Goal: Participate in discussion: Engage in conversation with other users on a specific topic

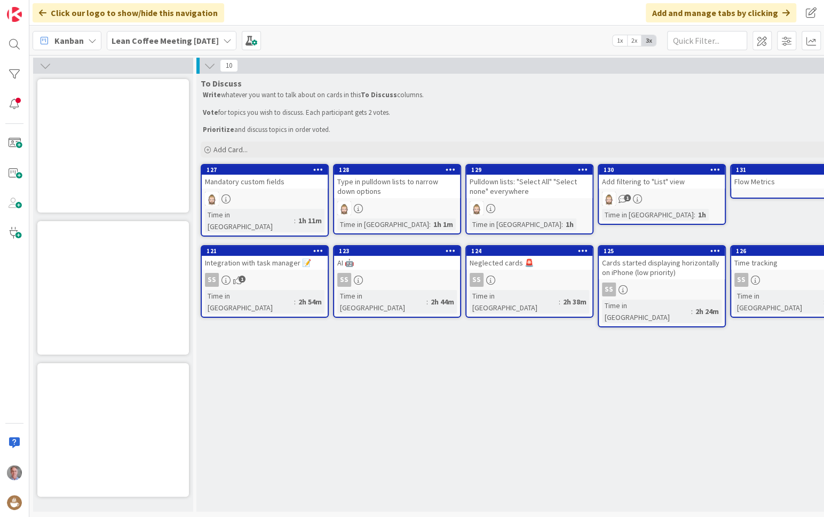
click at [232, 41] on icon at bounding box center [227, 40] width 9 height 9
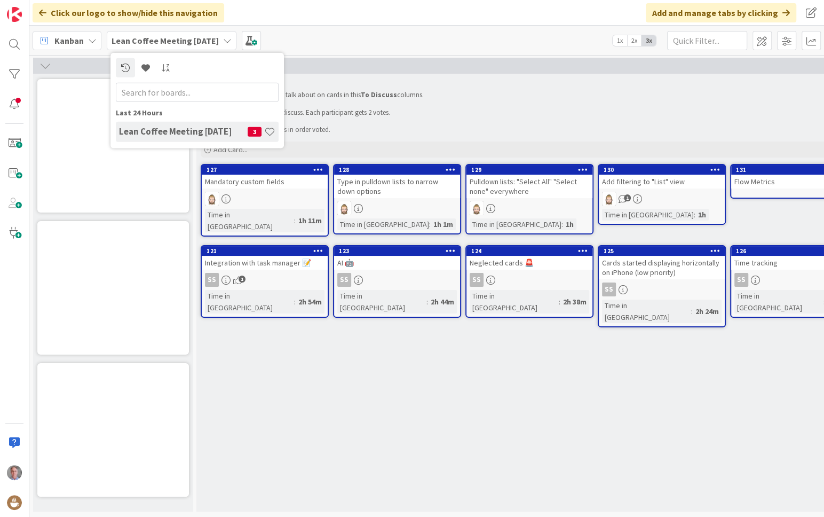
click at [328, 30] on div "Kanban Lean Coffee Meeting [DATE] Last 24 Hours Lean Coffee Meeting [DATE] 3 1x…" at bounding box center [426, 40] width 795 height 29
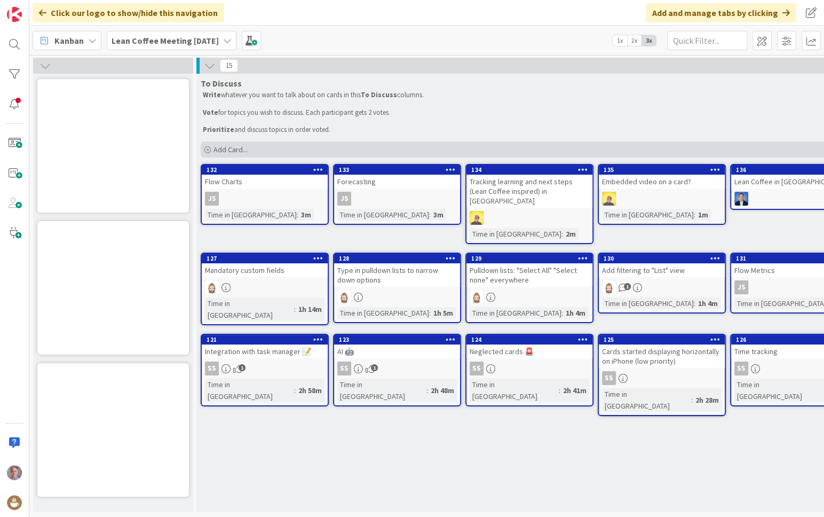
click at [219, 147] on span "Add Card..." at bounding box center [231, 150] width 34 height 10
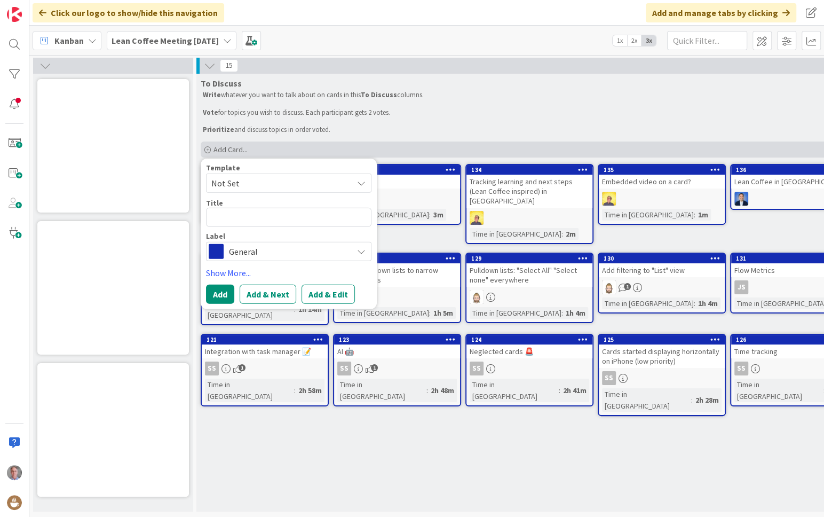
type textarea "x"
type textarea "[URL][DOMAIN_NAME]"
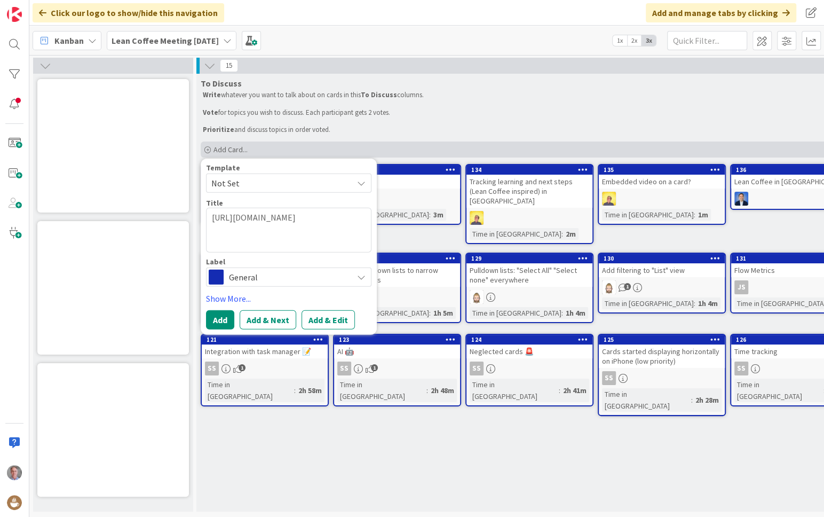
type textarea "x"
type textarea "[URL][DOMAIN_NAME][DOMAIN_NAME]"
type textarea "x"
type textarea "[URL][DOMAIN_NAME]"
type textarea "x"
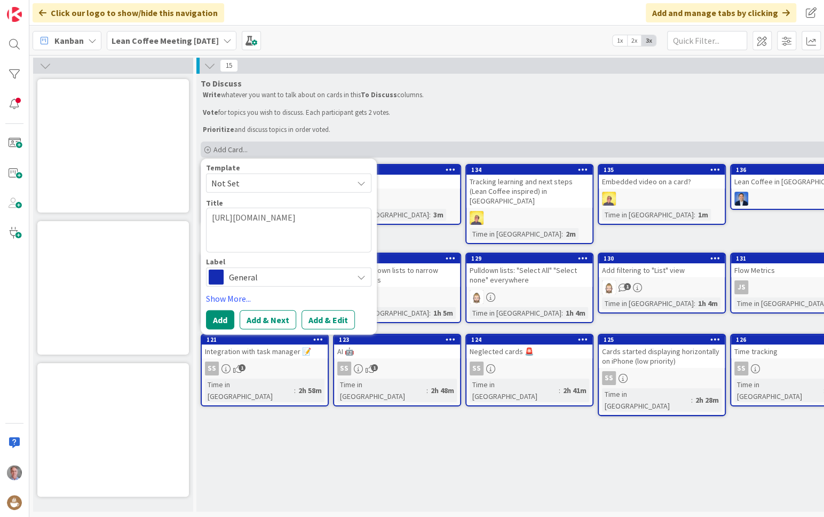
type textarea "[URL][DOMAIN_NAME]."
type textarea "x"
type textarea "[URL][DOMAIN_NAME]"
type textarea "x"
type textarea "[URL][DOMAIN_NAME]"
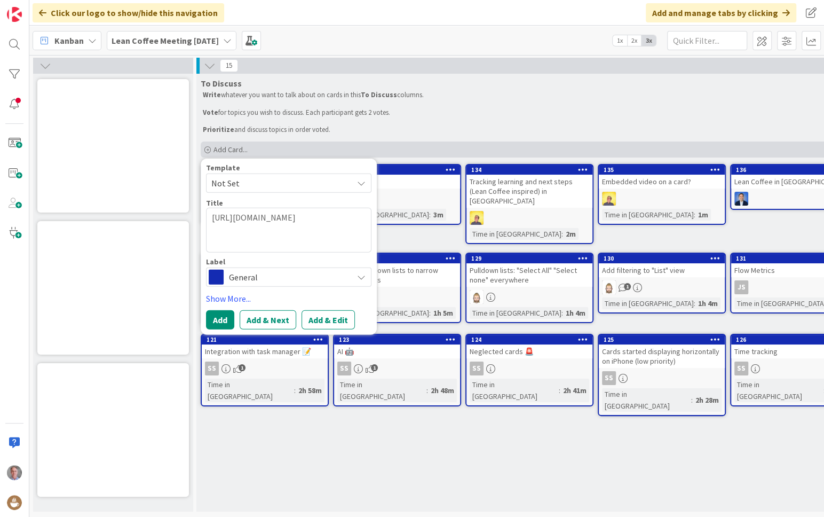
type textarea "x"
type textarea "[URL][DOMAIN_NAME]"
type textarea "x"
type textarea "[URL][DOMAIN_NAME]"
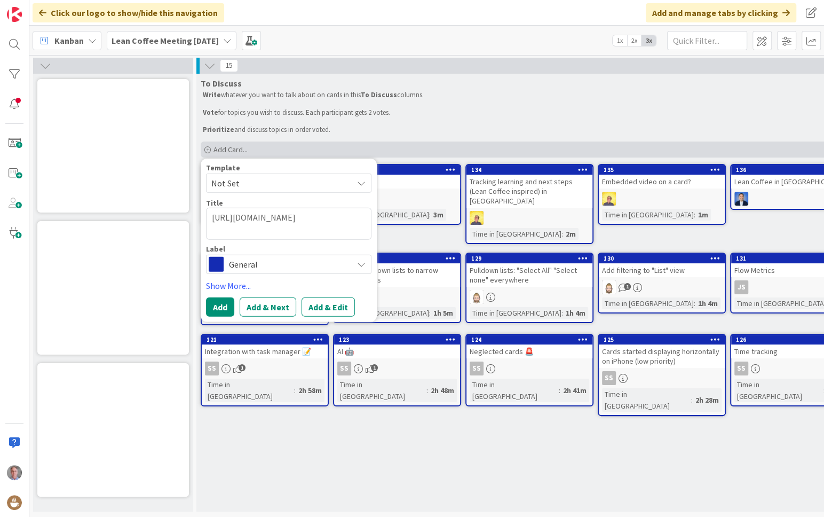
type textarea "x"
type textarea "[URL][DOMAIN_NAME]"
type textarea "x"
type textarea "[URL][DOMAIN_NAME]"
type textarea "x"
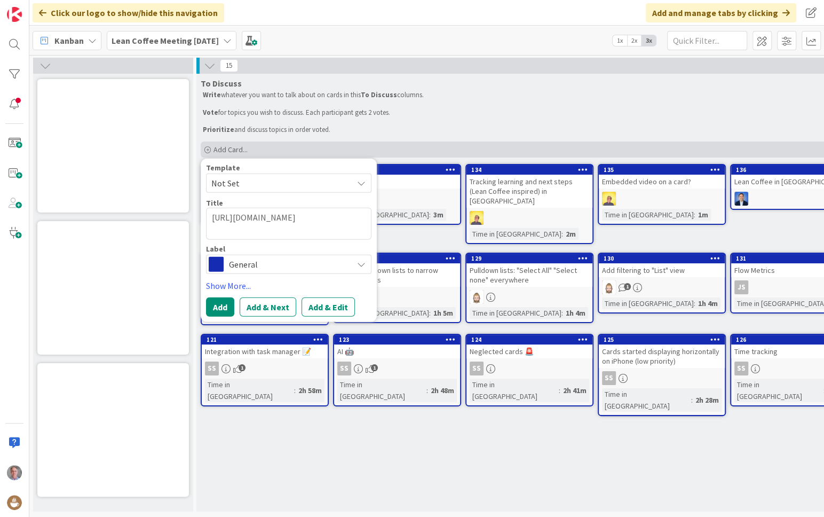
type textarea "[URL][DOMAIN_NAME]"
type textarea "x"
type textarea "[URL][DOMAIN_NAME]"
type textarea "x"
type textarea "[URL][DOMAIN_NAME]"
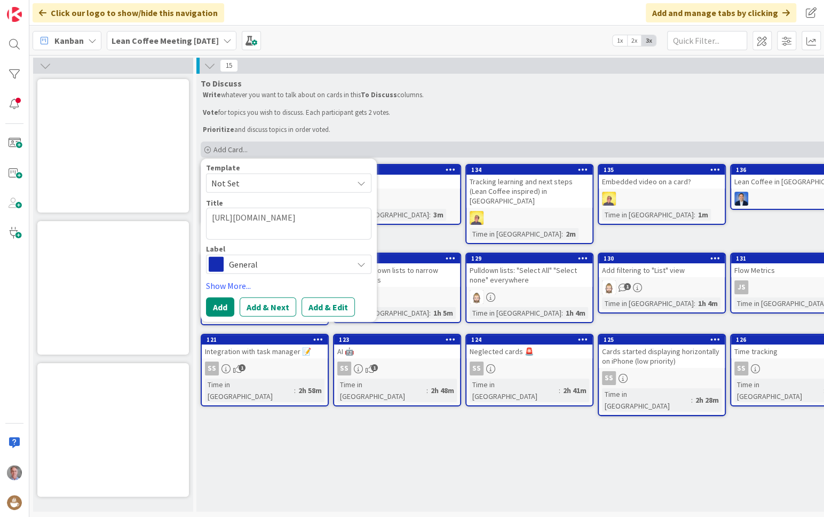
type textarea "x"
type textarea "[URL][DOMAIN_NAME]"
type textarea "x"
type textarea "[URL][DOMAIN_NAME]"
type textarea "x"
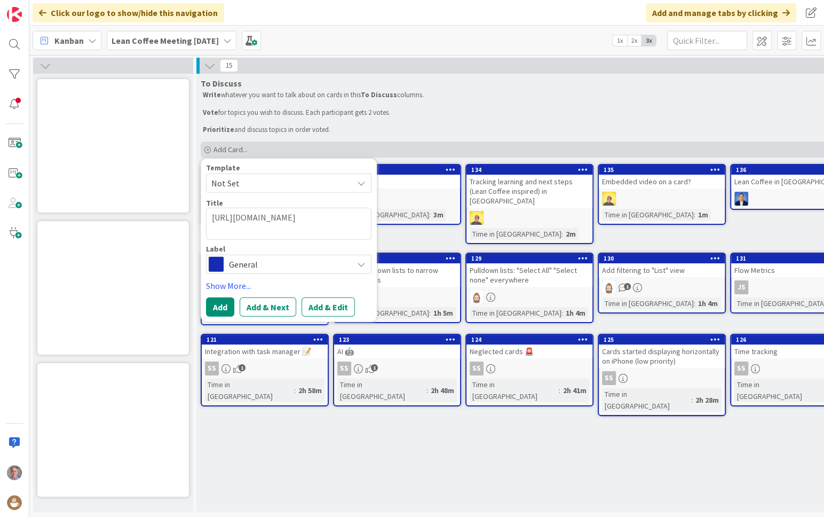
type textarea "[URL][DOMAIN_NAME]"
type textarea "x"
type textarea "[URL][DOMAIN_NAME]"
type textarea "x"
type textarea "[URL][DOMAIN_NAME]"
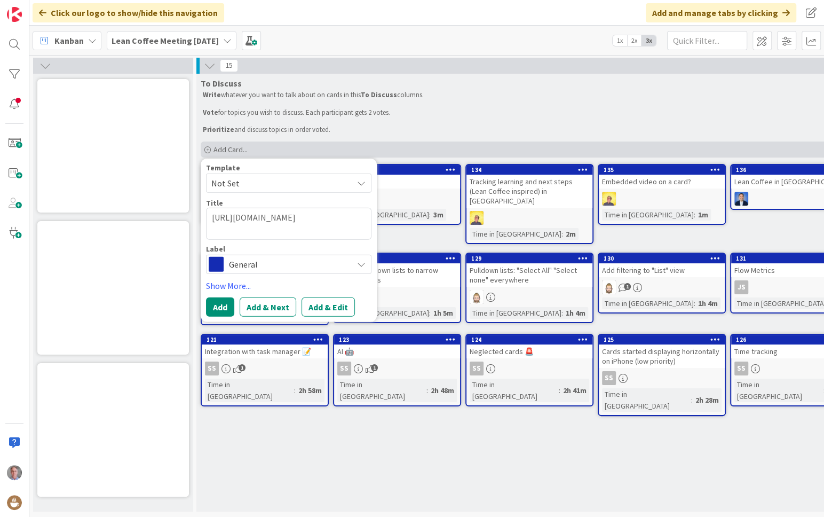
type textarea "x"
type textarea "[URL][DOMAIN_NAME]"
type textarea "x"
type textarea "[URL][DOMAIN_NAME]"
type textarea "x"
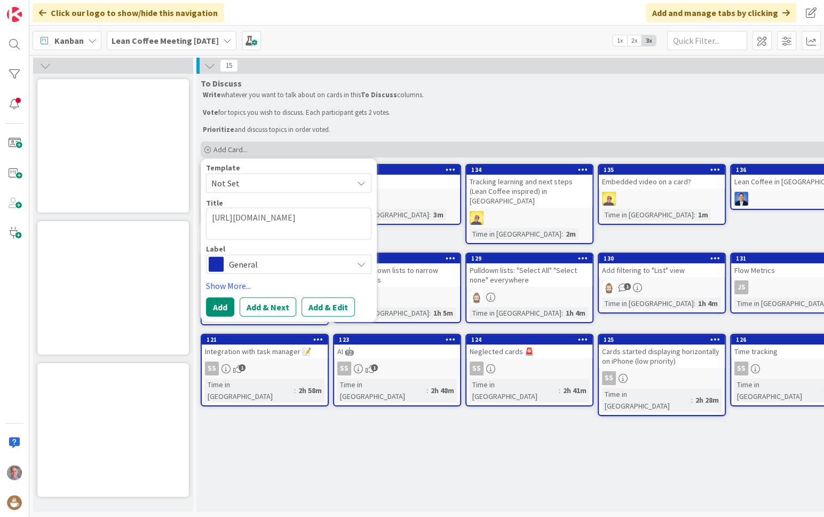
type textarea "[URL][DOMAIN_NAME]"
type textarea "x"
type textarea "[URL][DOMAIN_NAME]"
type textarea "x"
type textarea "[URL][DOMAIN_NAME]"
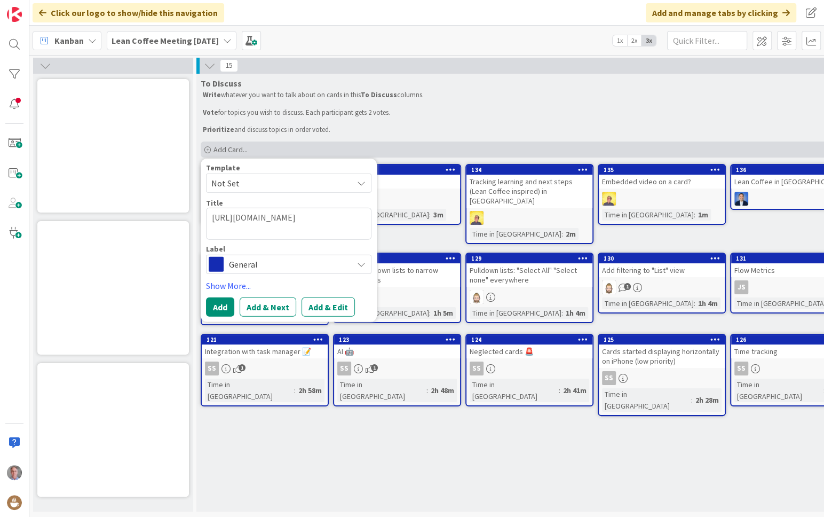
type textarea "x"
type textarea "[URL][DOMAIN_NAME]"
type textarea "x"
type textarea "[URL][DOMAIN_NAME]"
type textarea "x"
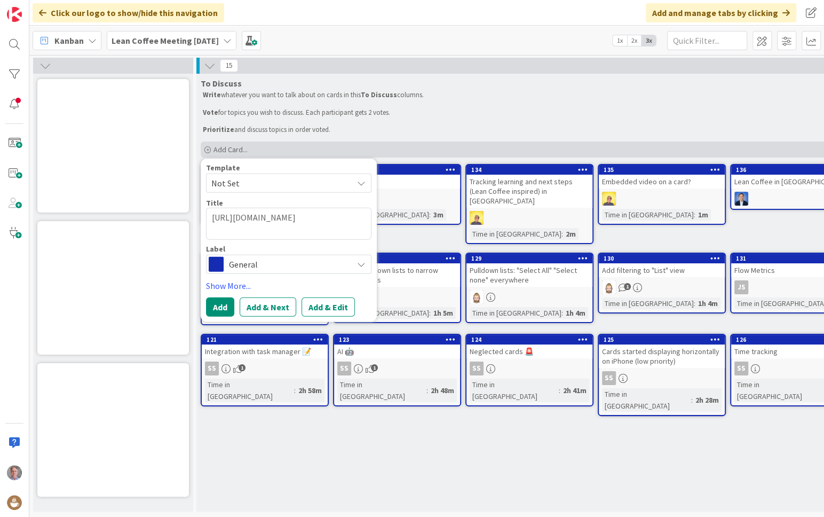
type textarea "[URL][DOMAIN_NAME]"
type textarea "x"
type textarea "[URL][DOMAIN_NAME]"
type textarea "x"
type textarea "[URL][DOMAIN_NAME][PERSON_NAME]"
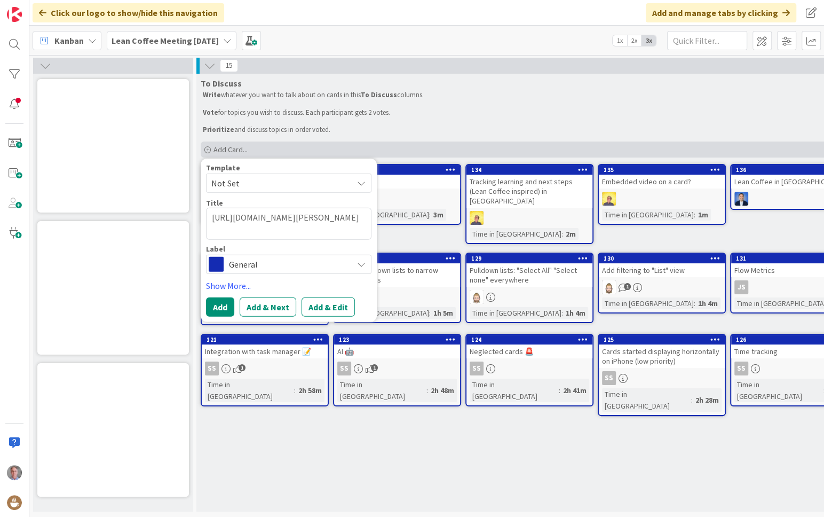
type textarea "x"
type textarea "[URL][DOMAIN_NAME]"
type textarea "x"
type textarea "[URL][DOMAIN_NAME]"
type textarea "x"
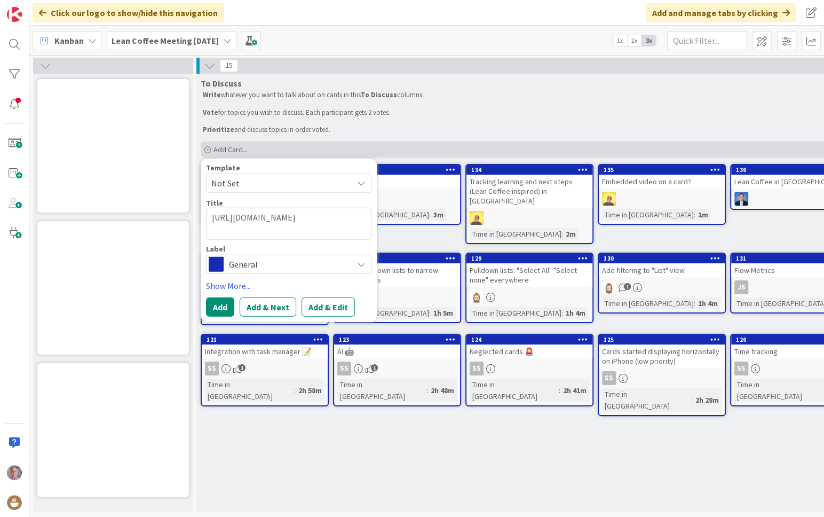
type textarea "[URL][DOMAIN_NAME]"
type textarea "x"
type textarea "[URL][DOMAIN_NAME]"
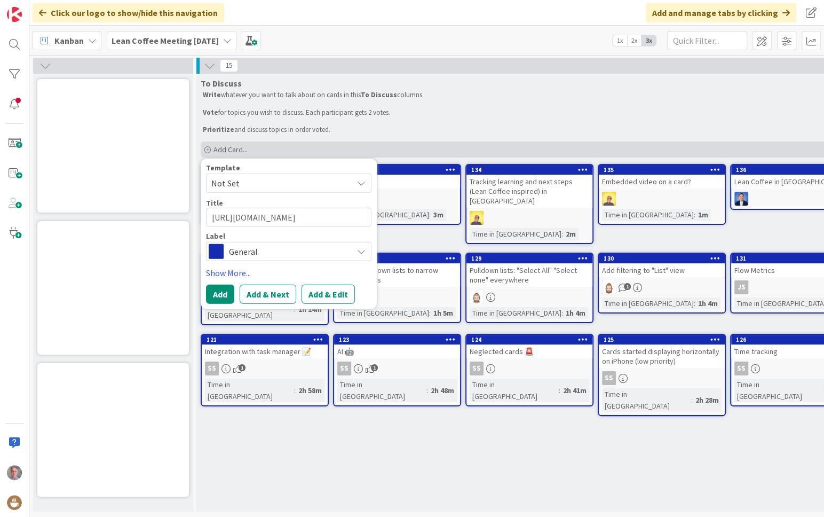
type textarea "x"
type textarea "[URL][DOMAIN_NAME]"
type textarea "x"
type textarea "[URL][DOMAIN_NAME]"
type textarea "x"
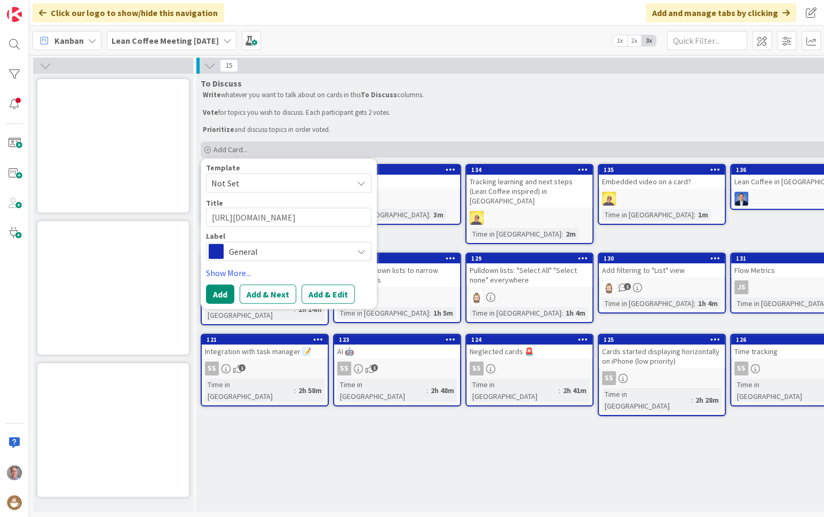
type textarea "[URL][DOMAIN_NAME]"
type textarea "x"
type textarea "[URL][DOMAIN_NAME]"
type textarea "x"
type textarea "[URL][DOMAIN_NAME]"
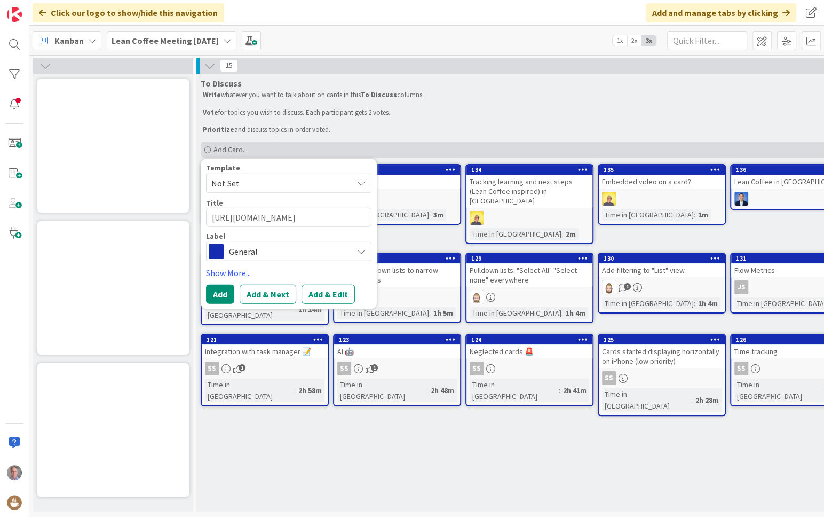
type textarea "x"
type textarea "[URL][DOMAIN_NAME]"
type textarea "x"
type textarea "[URL]"
type textarea "x"
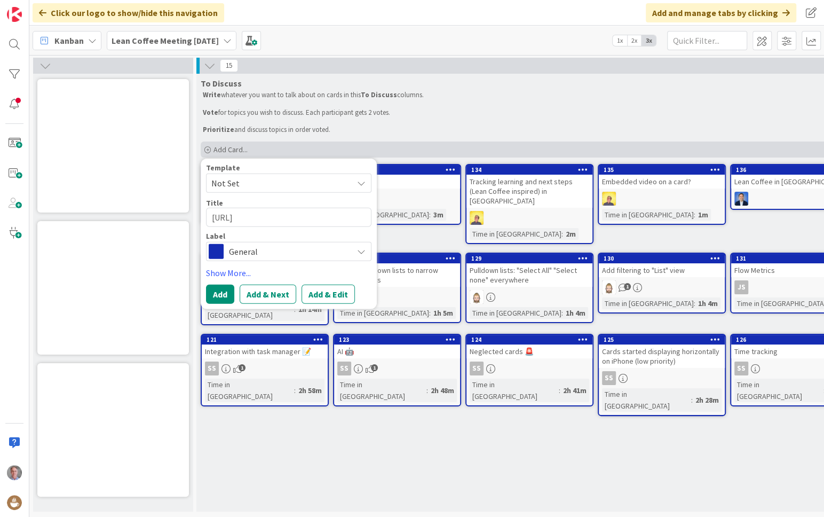
type textarea "[URL]"
type textarea "x"
type textarea "[URL]"
type textarea "x"
type textarea "[URL]"
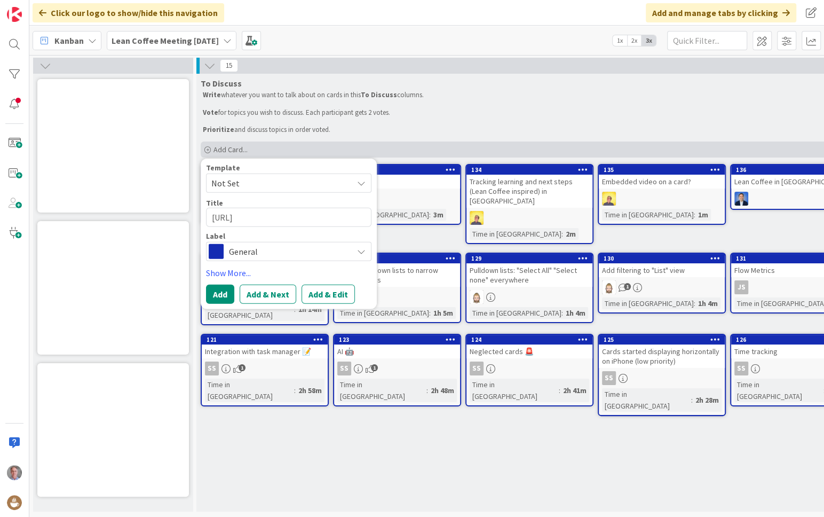
type textarea "x"
type textarea "[URL]"
type textarea "x"
type textarea "[URL]"
type textarea "x"
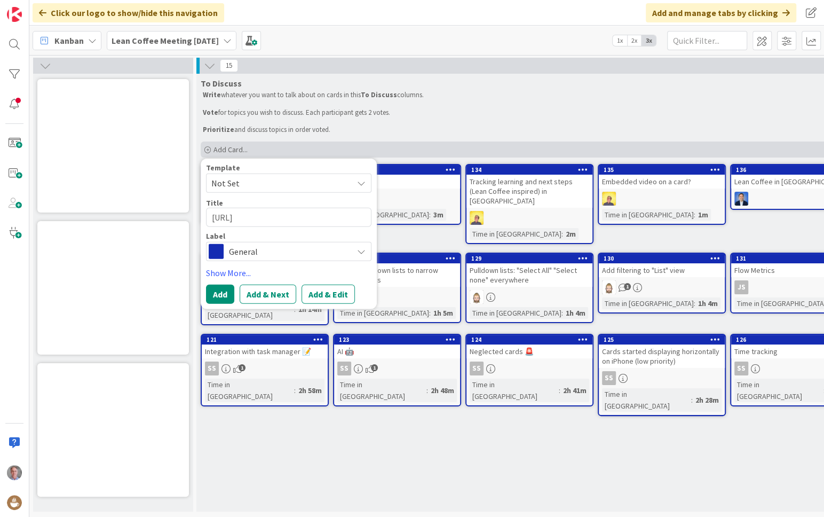
type textarea "[URL]"
type textarea "x"
type textarea "[URL]"
type textarea "x"
type textarea "[URL]"
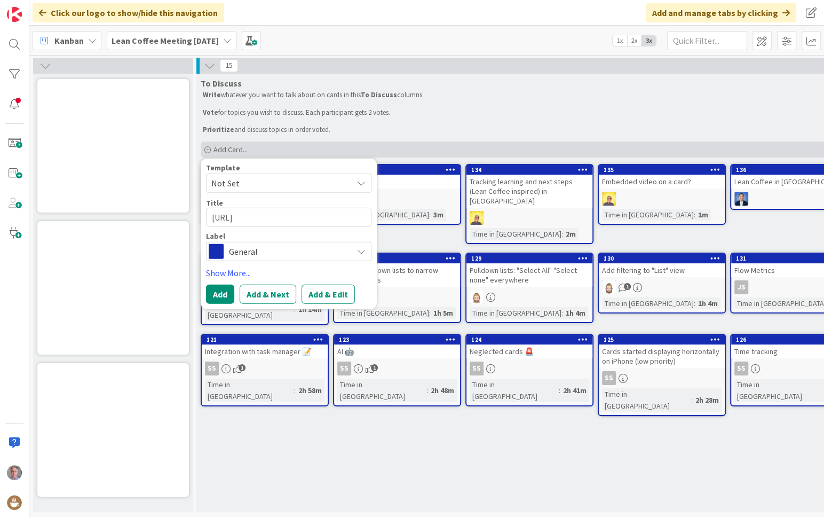
type textarea "x"
type textarea "[URL]"
type textarea "x"
type textarea "[URL]."
type textarea "x"
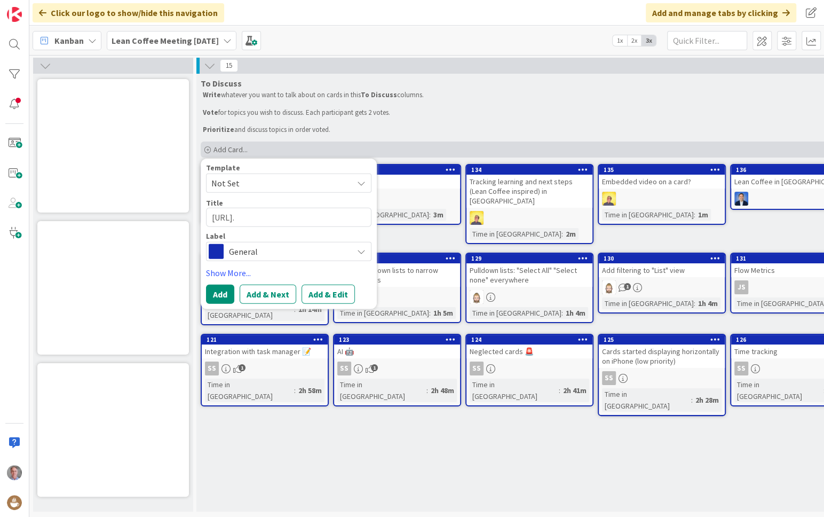
type textarea "[URL]"
type textarea "x"
type textarea "[URL]"
type textarea "x"
type textarea "[URL]"
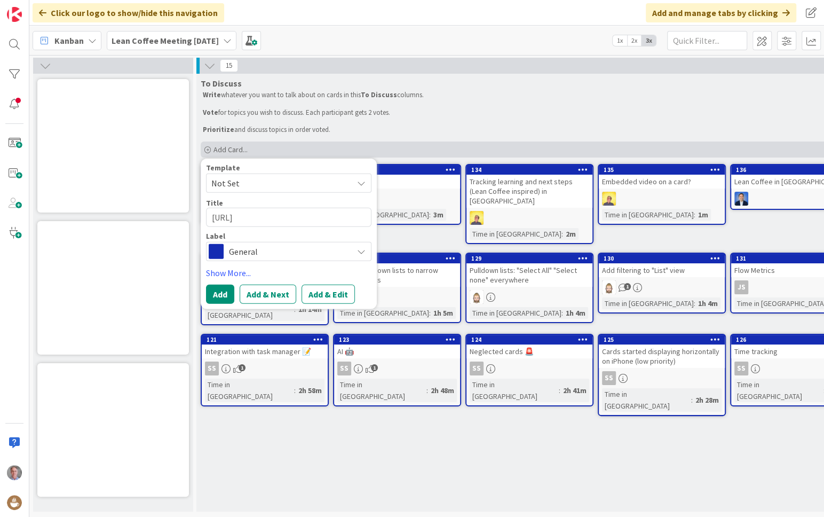
type textarea "x"
type textarea "https://"
type textarea "x"
type textarea "https:/"
type textarea "x"
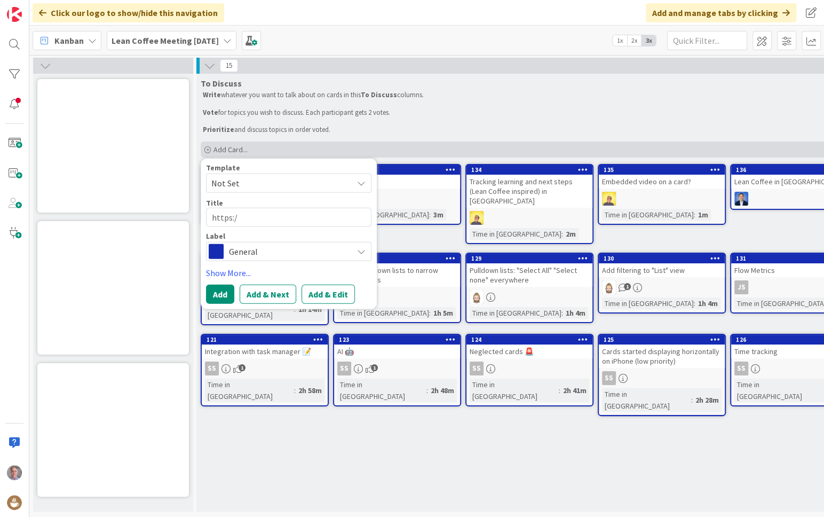
type textarea "https:"
type textarea "x"
type textarea "https"
type textarea "x"
type textarea "ht"
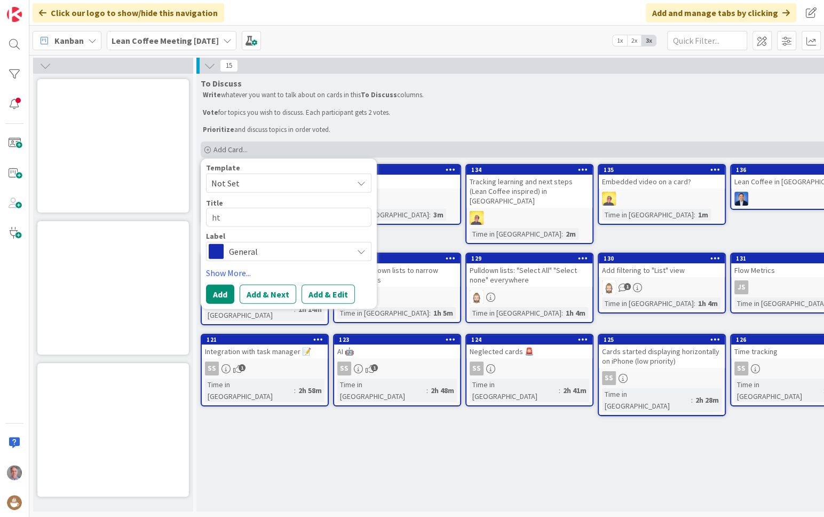
type textarea "x"
type textarea "h"
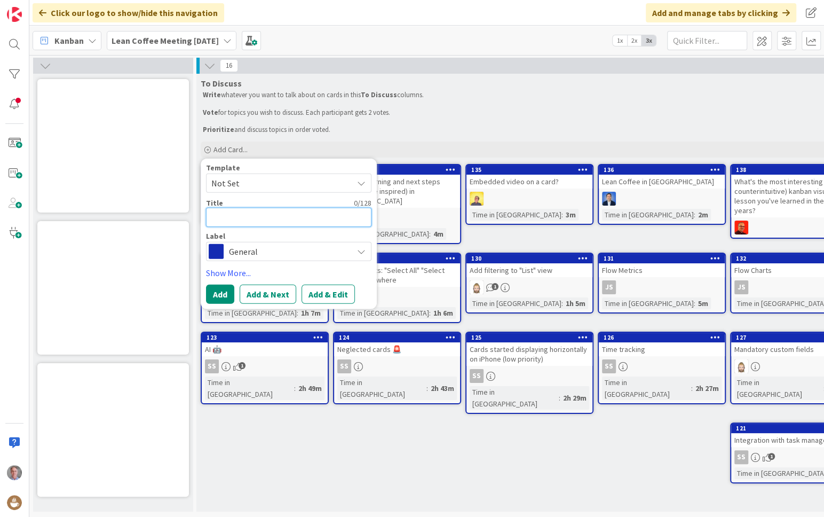
click at [226, 213] on textarea at bounding box center [289, 217] width 166 height 19
paste textarea "Filter metrics using the parent card as a filter key"
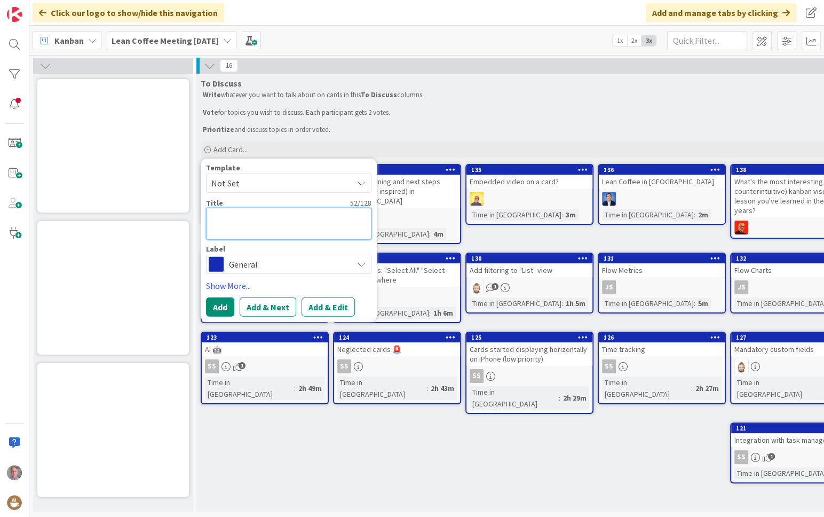
type textarea "x"
type textarea "Filter metrics using the parent card as a filter key"
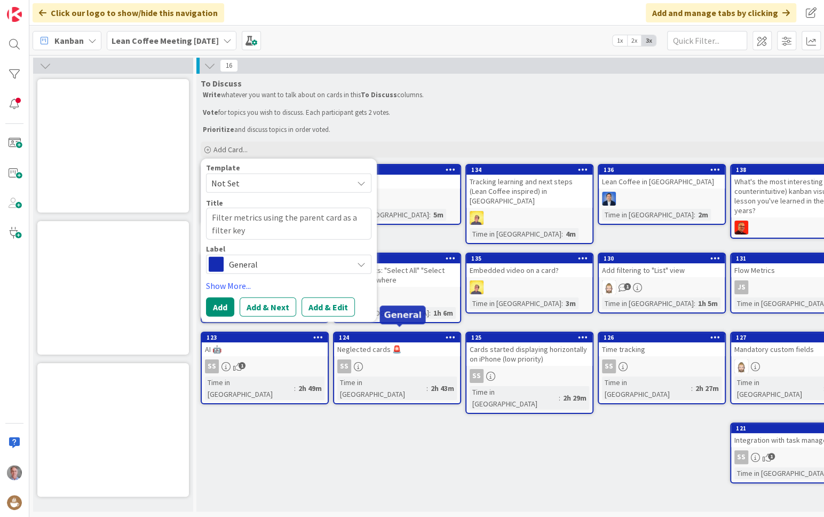
click at [340, 334] on div "124" at bounding box center [399, 337] width 121 height 7
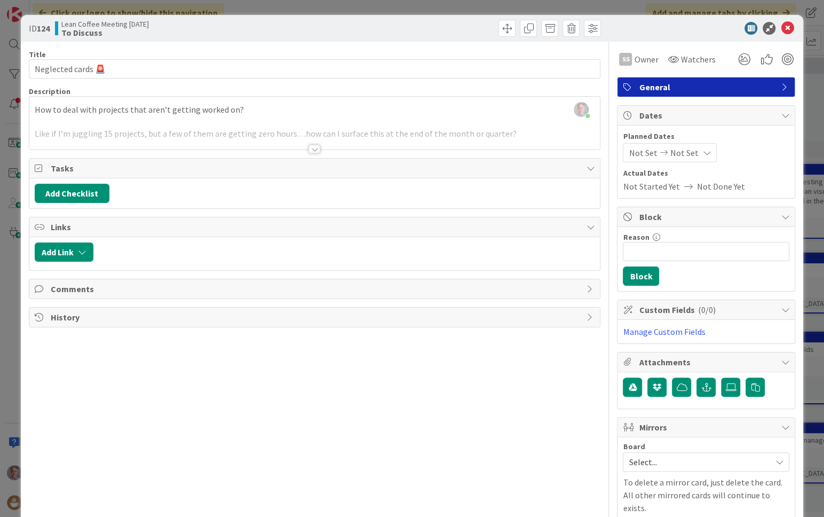
click at [309, 146] on div at bounding box center [315, 149] width 12 height 9
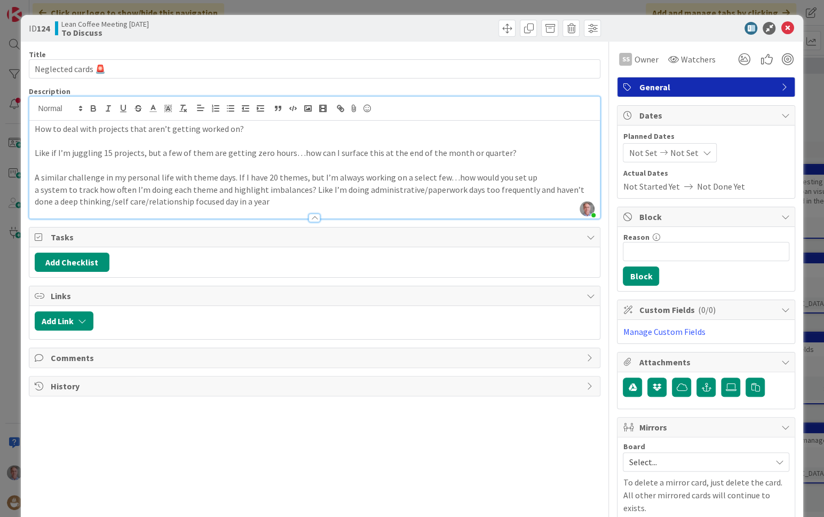
click at [258, 128] on p "How to deal with projects that aren’t getting worked on?" at bounding box center [315, 129] width 561 height 12
click at [781, 28] on icon at bounding box center [787, 28] width 13 height 13
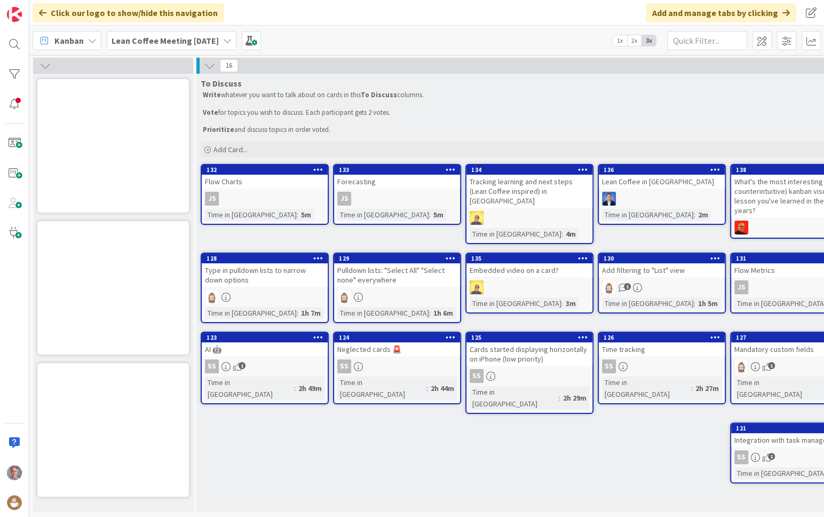
type textarea "x"
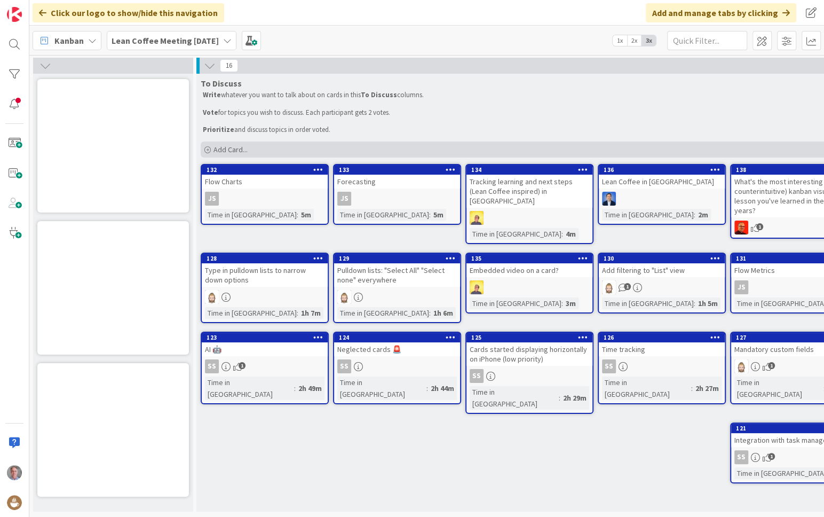
click at [281, 148] on div "Add Card..." at bounding box center [530, 149] width 658 height 16
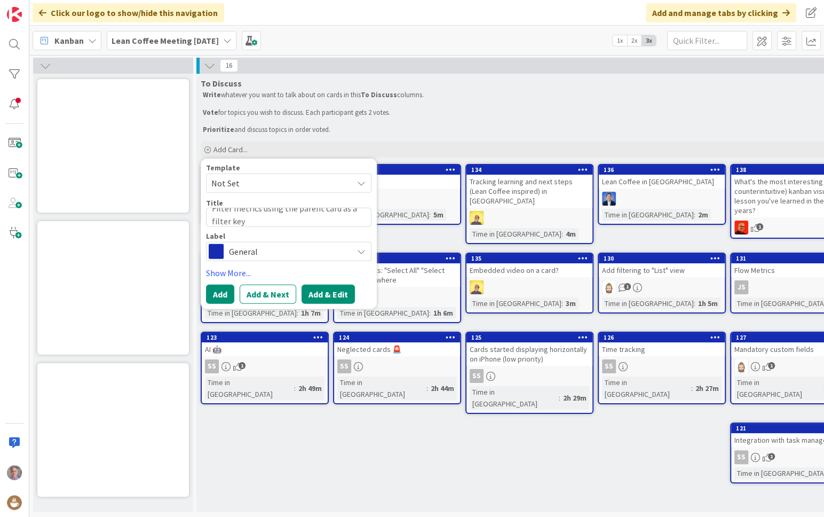
click at [321, 290] on button "Add & Edit" at bounding box center [328, 294] width 53 height 19
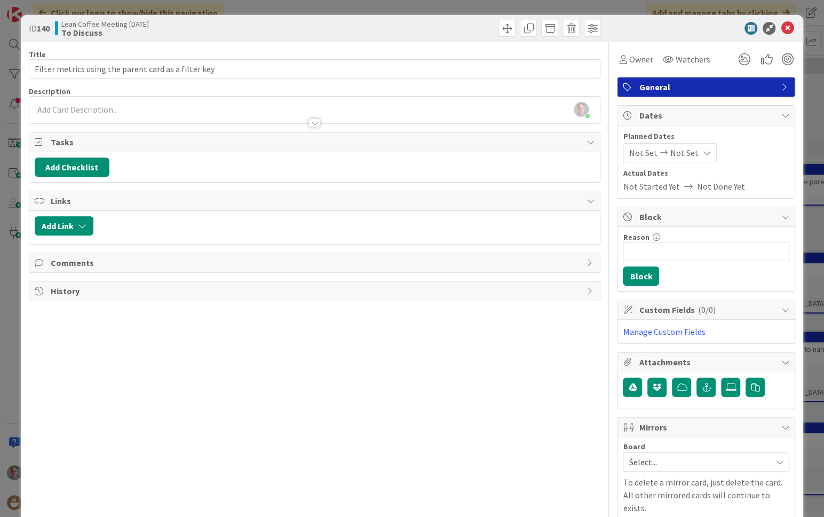
click at [312, 108] on div "[PERSON_NAME] just joined" at bounding box center [314, 110] width 571 height 27
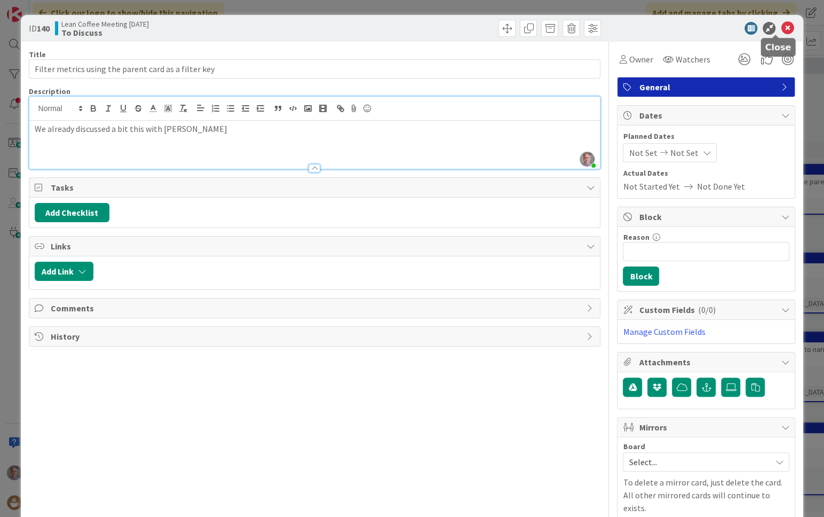
click at [781, 32] on icon at bounding box center [787, 28] width 13 height 13
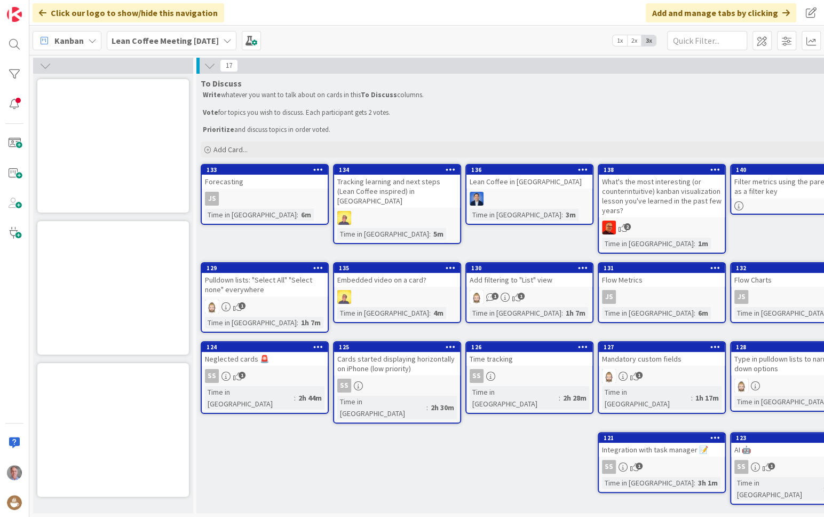
click at [775, 187] on div "Filter metrics using the parent card as a filter key" at bounding box center [794, 186] width 126 height 23
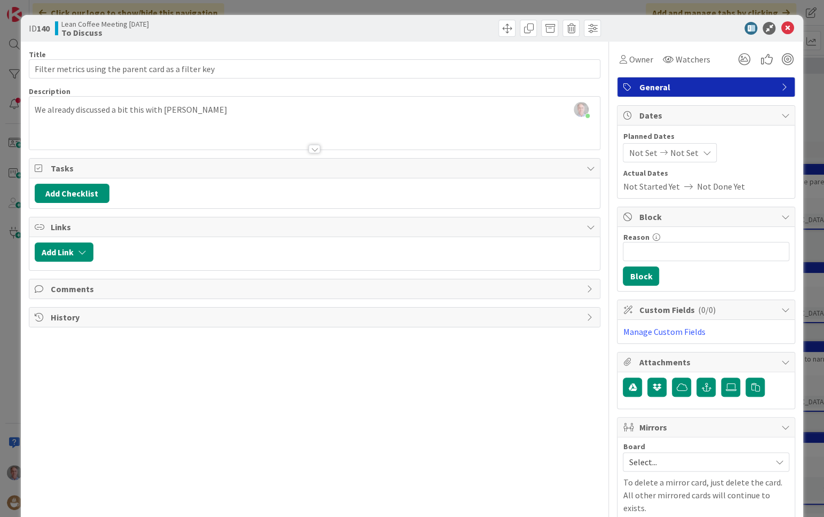
drag, startPoint x: 592, startPoint y: 77, endPoint x: 569, endPoint y: 77, distance: 23.0
click at [569, 77] on div "Title 52 / 128 Filter metrics using the parent card as a filter key Description…" at bounding box center [412, 386] width 767 height 689
click at [629, 53] on span "Owner" at bounding box center [641, 59] width 24 height 13
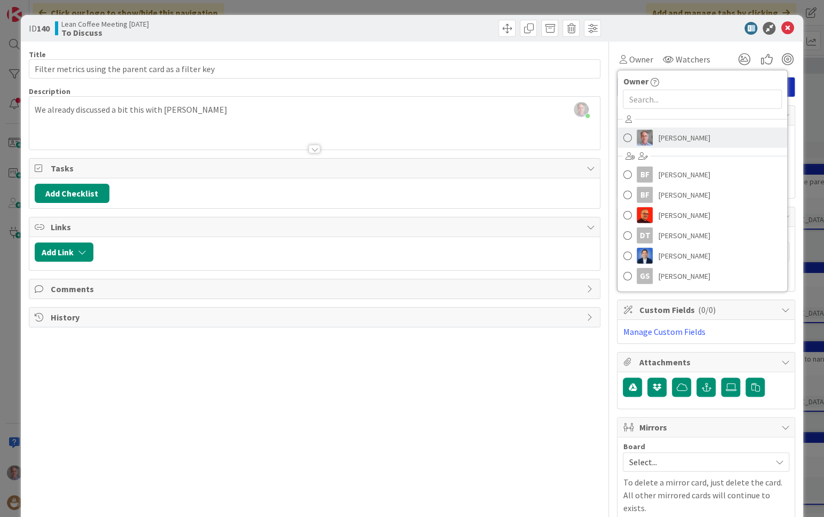
click at [697, 132] on link "[PERSON_NAME]" at bounding box center [703, 138] width 170 height 20
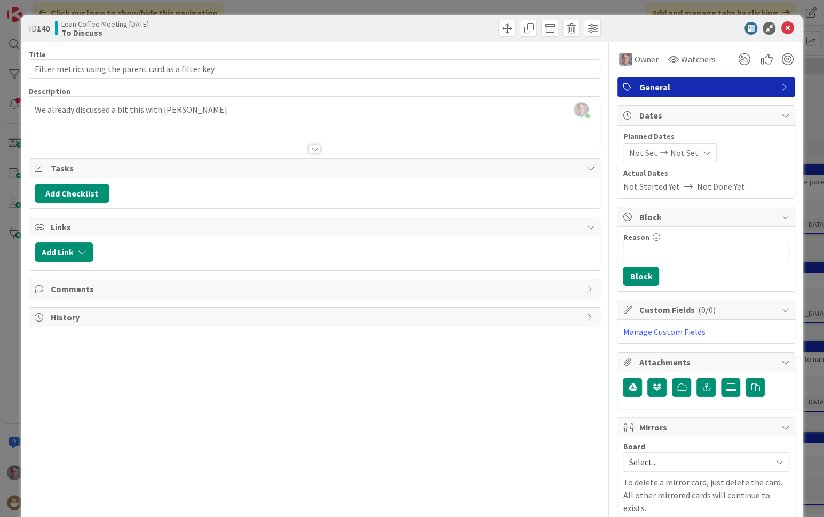
click at [781, 28] on icon at bounding box center [787, 28] width 13 height 13
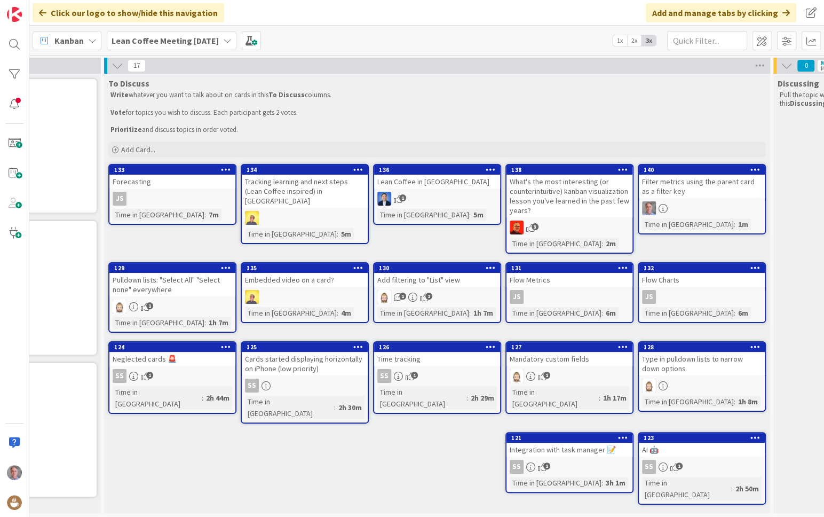
scroll to position [0, 92]
click at [753, 169] on icon at bounding box center [756, 169] width 10 height 7
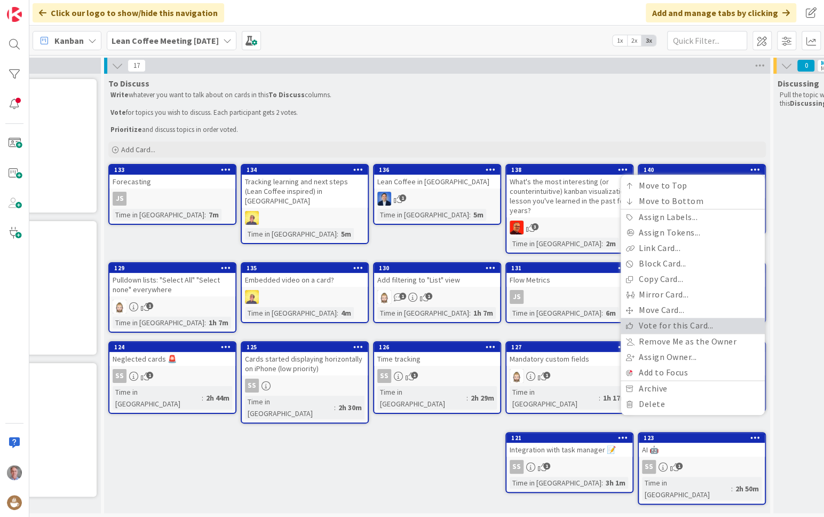
click at [702, 318] on link "Vote for this Card..." at bounding box center [693, 325] width 144 height 15
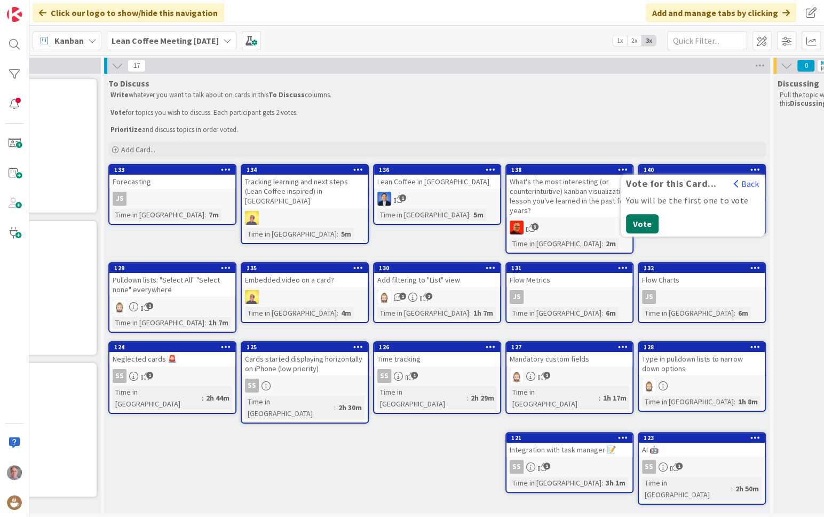
click at [649, 224] on button "Vote" at bounding box center [642, 224] width 33 height 19
click at [712, 133] on p "Prioritize and discuss topics in order voted." at bounding box center [438, 129] width 654 height 9
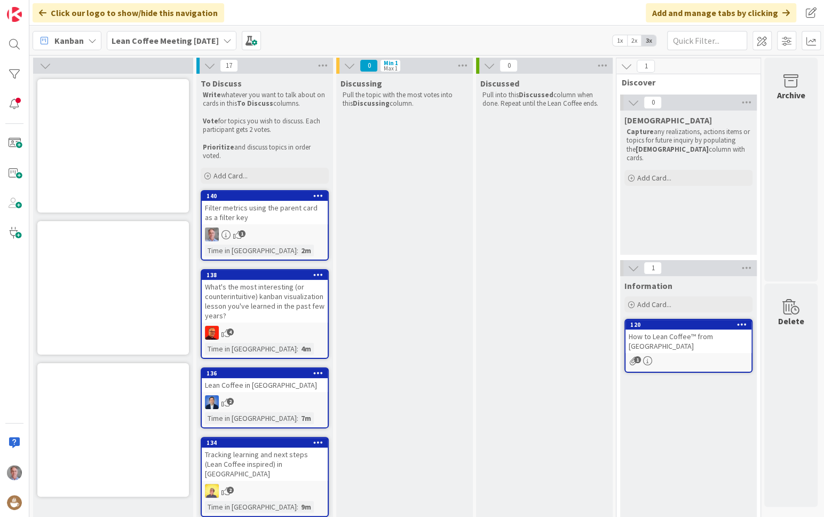
scroll to position [0, 9]
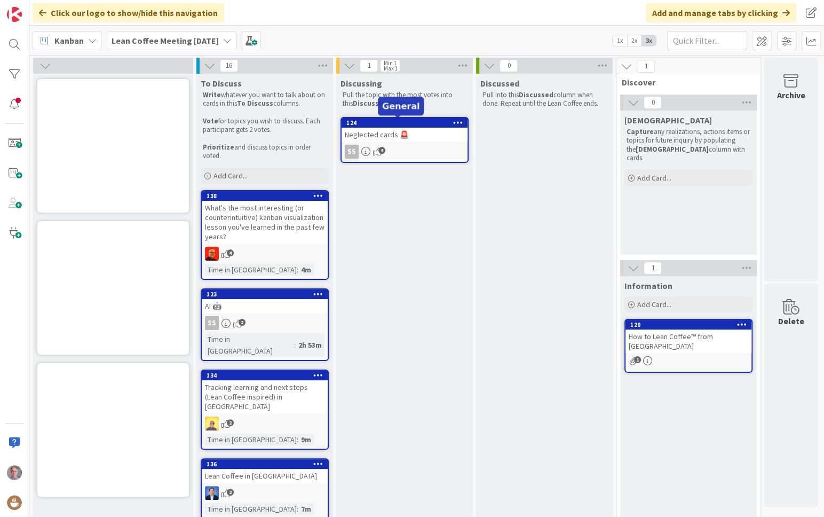
click at [353, 122] on div "124" at bounding box center [407, 122] width 121 height 7
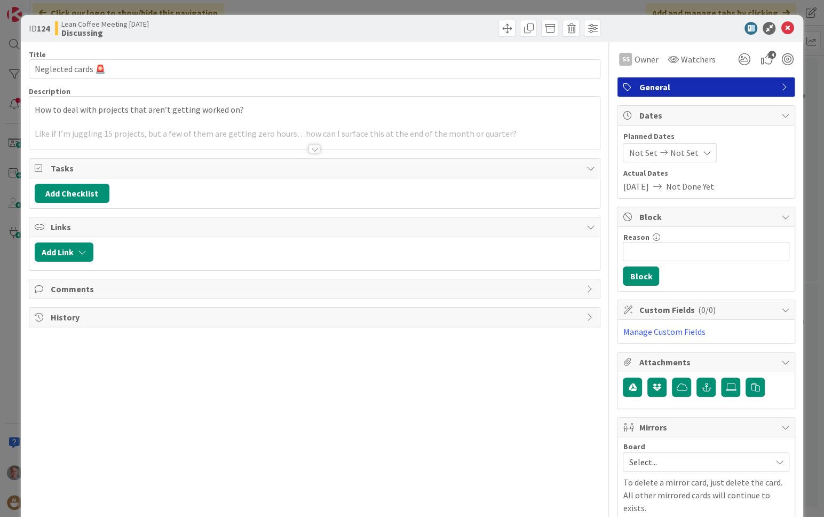
click at [309, 151] on div at bounding box center [315, 149] width 12 height 9
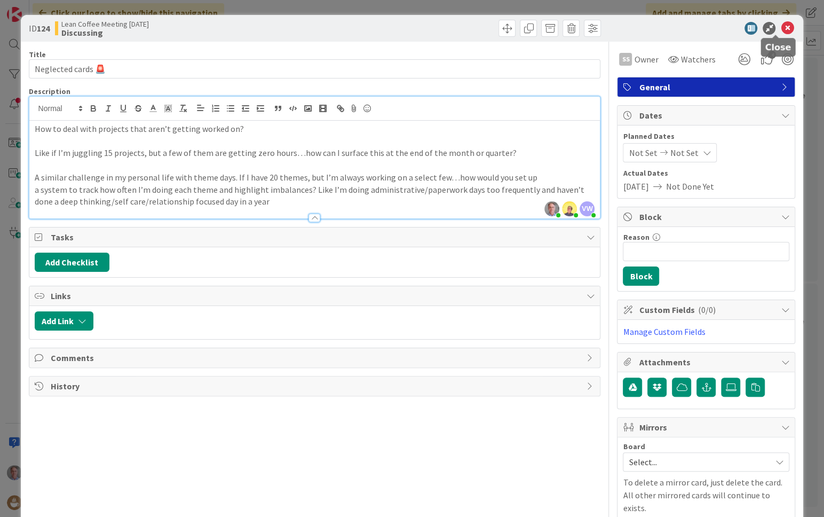
click at [781, 28] on icon at bounding box center [787, 28] width 13 height 13
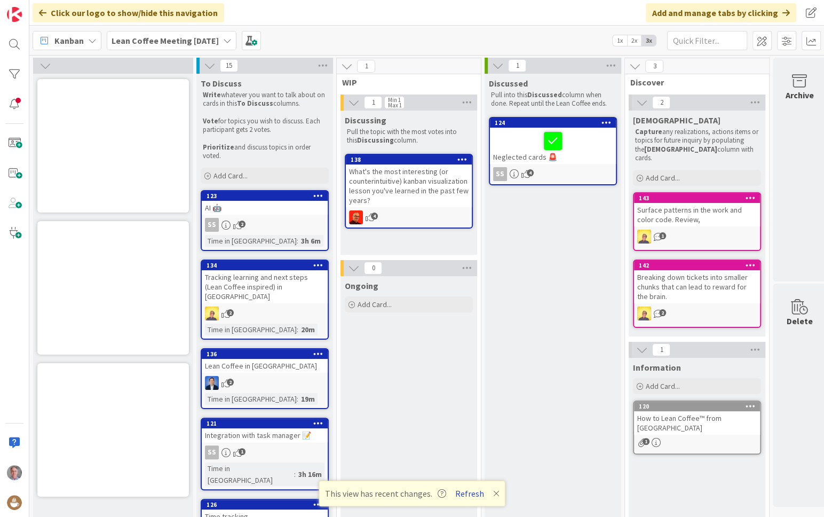
click at [466, 475] on button "Refresh" at bounding box center [470, 493] width 36 height 14
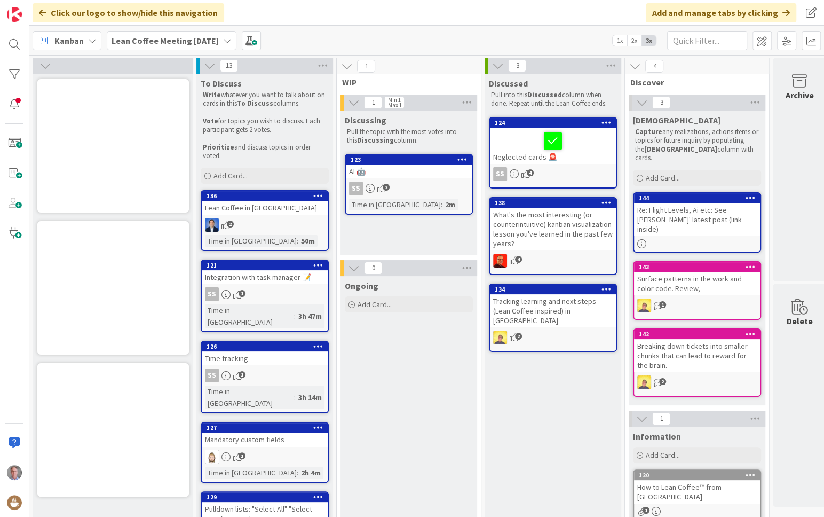
drag, startPoint x: 0, startPoint y: 71, endPoint x: 3, endPoint y: 86, distance: 15.2
click at [3, 86] on div at bounding box center [14, 258] width 29 height 517
